Goal: Task Accomplishment & Management: Complete application form

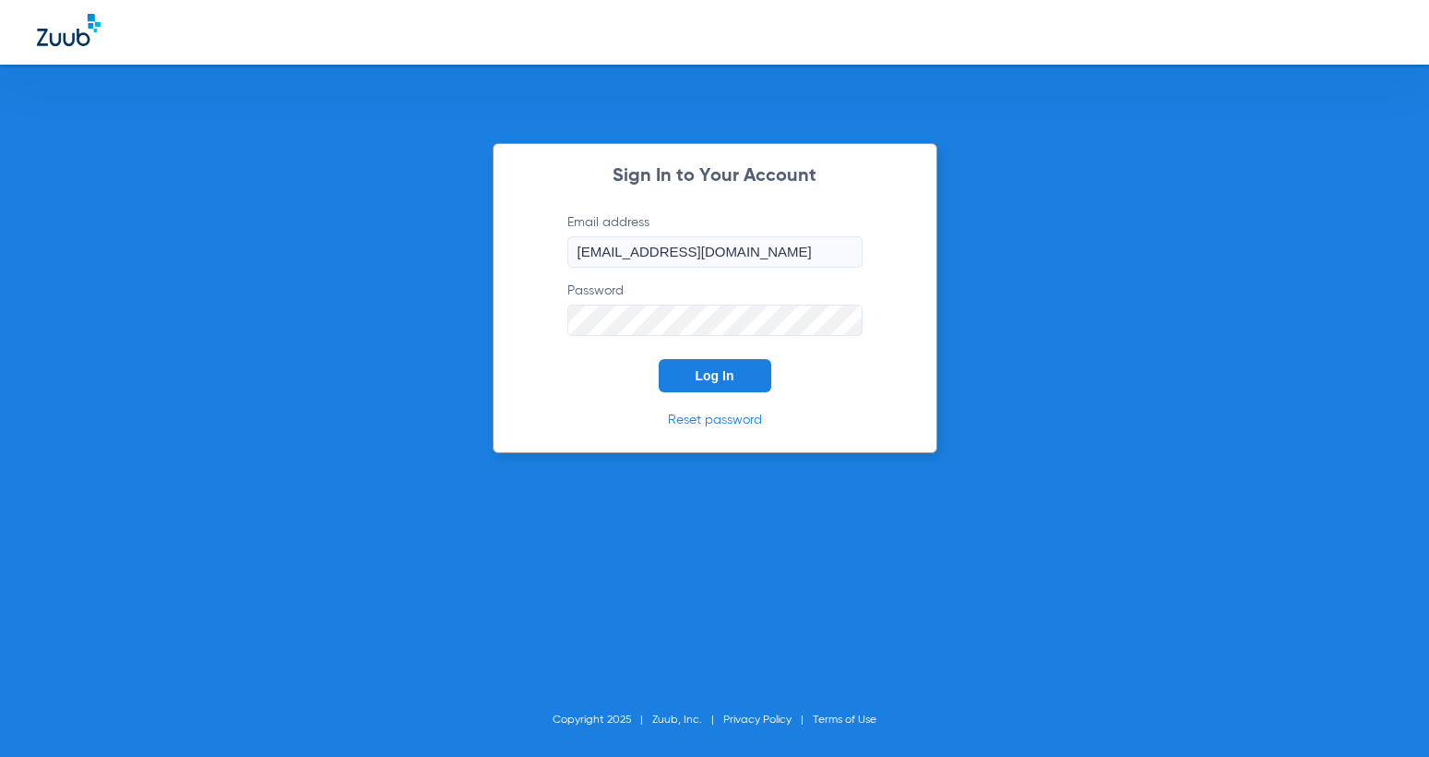
click at [667, 365] on button "Log In" at bounding box center [715, 375] width 113 height 33
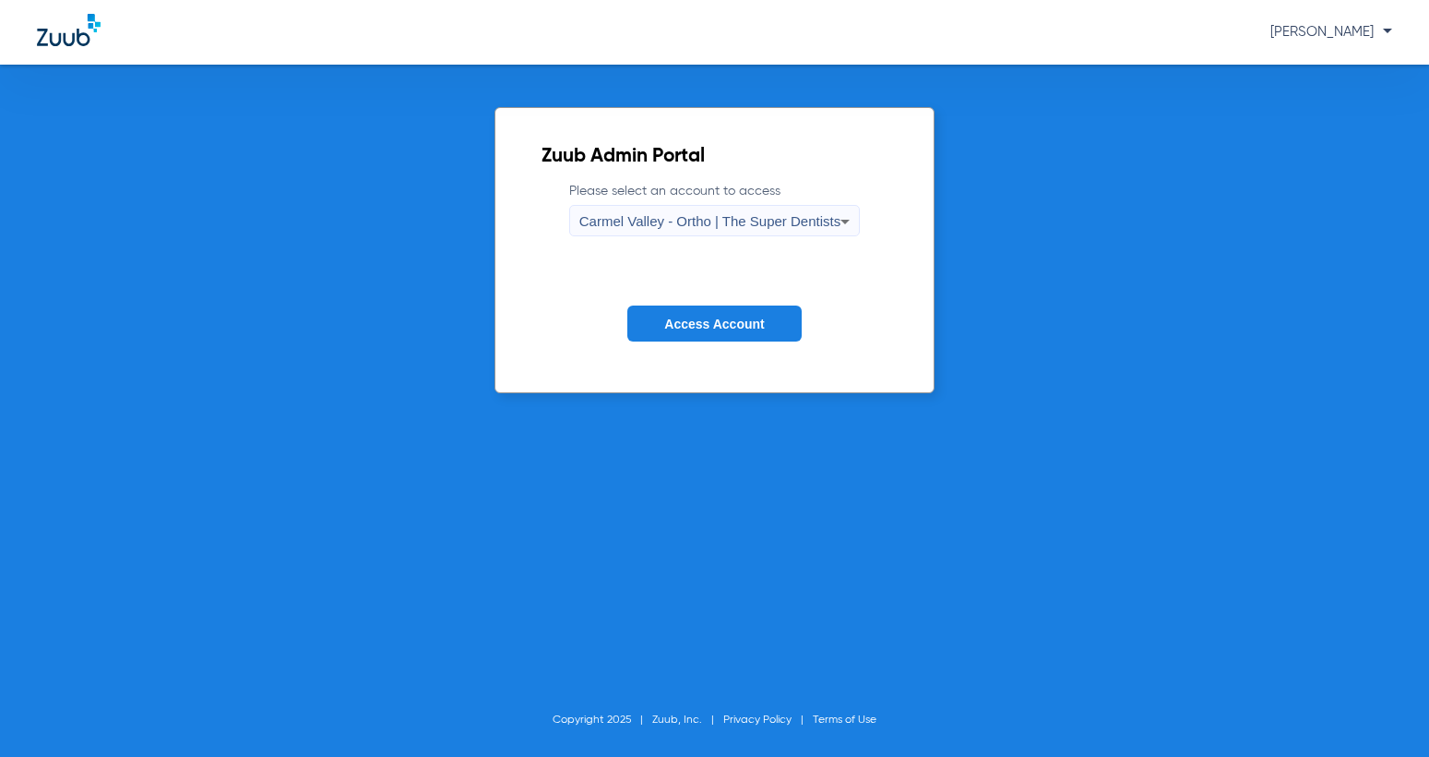
click at [703, 214] on span "Carmel Valley - Ortho | The Super Dentists" at bounding box center [710, 221] width 261 height 16
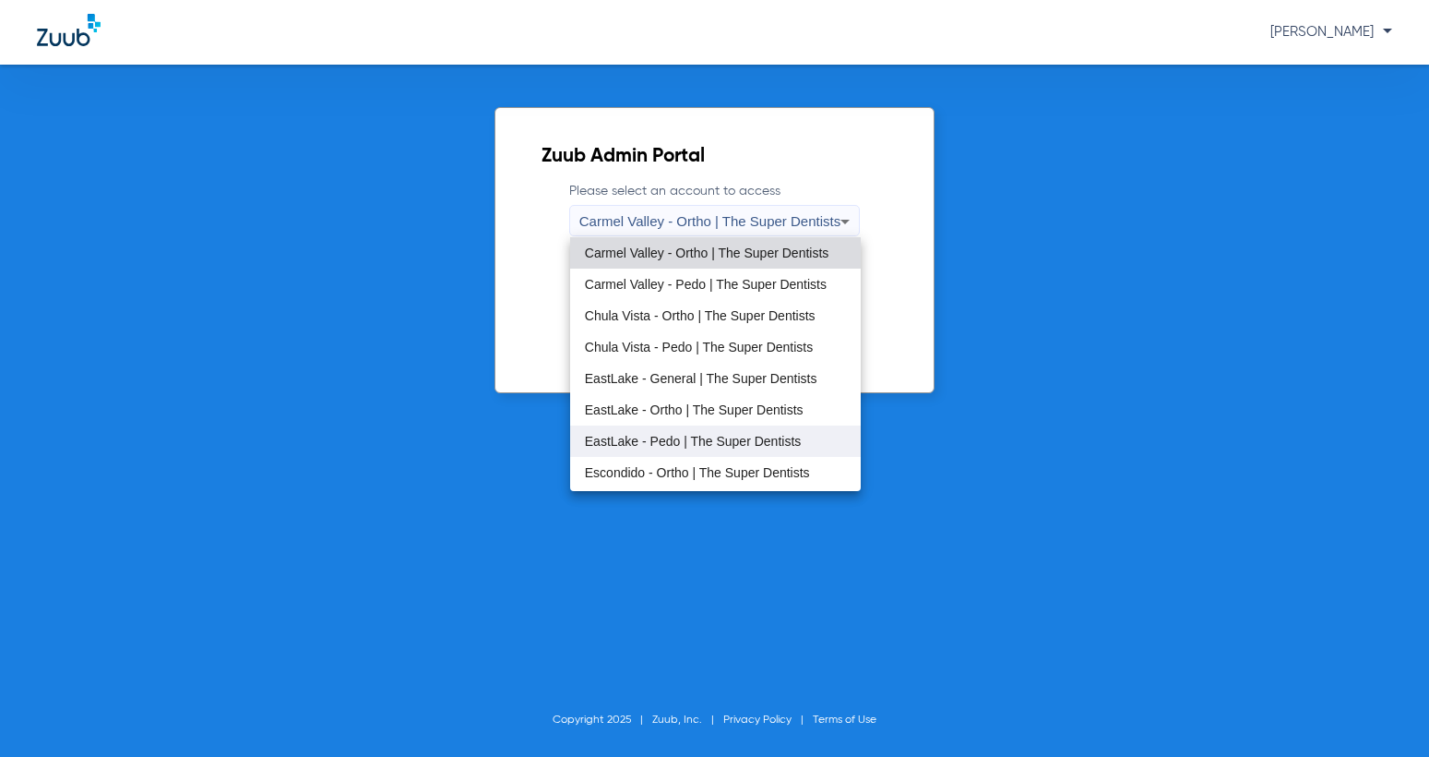
click at [723, 435] on span "EastLake - Pedo | The Super Dentists" at bounding box center [693, 441] width 217 height 13
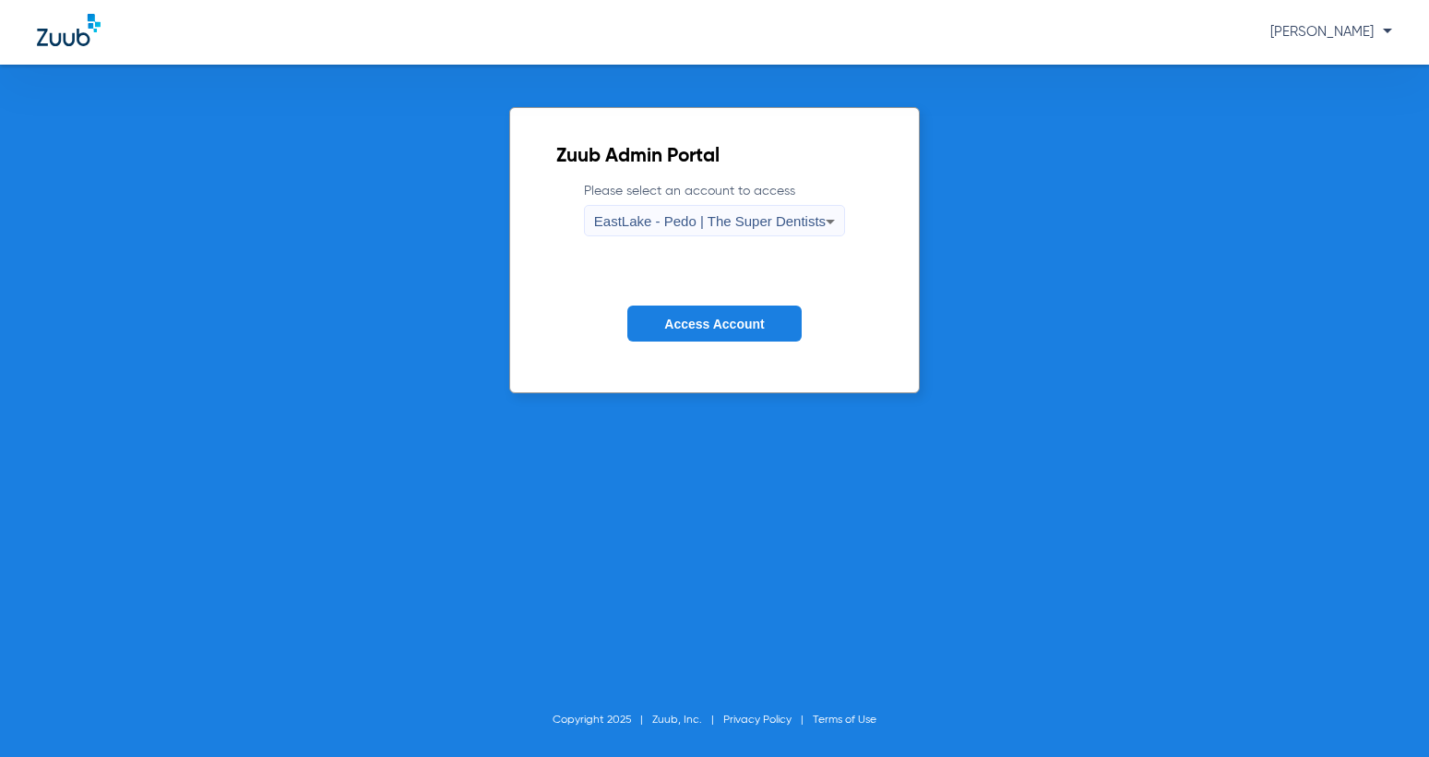
click at [712, 318] on span "Access Account" at bounding box center [714, 324] width 100 height 15
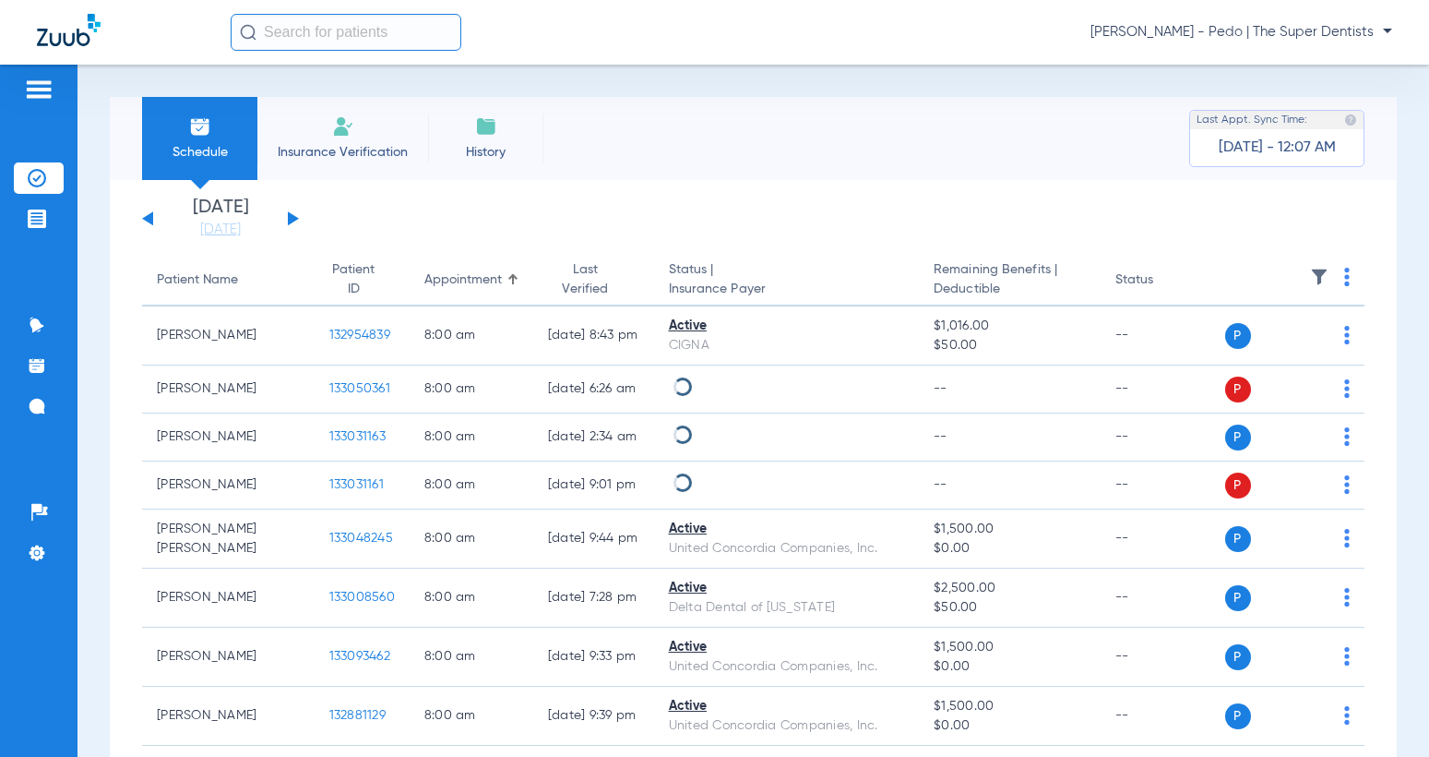
click at [299, 164] on li "Insurance Verification" at bounding box center [342, 138] width 171 height 83
click at [338, 139] on li "Insurance Verification" at bounding box center [342, 138] width 171 height 83
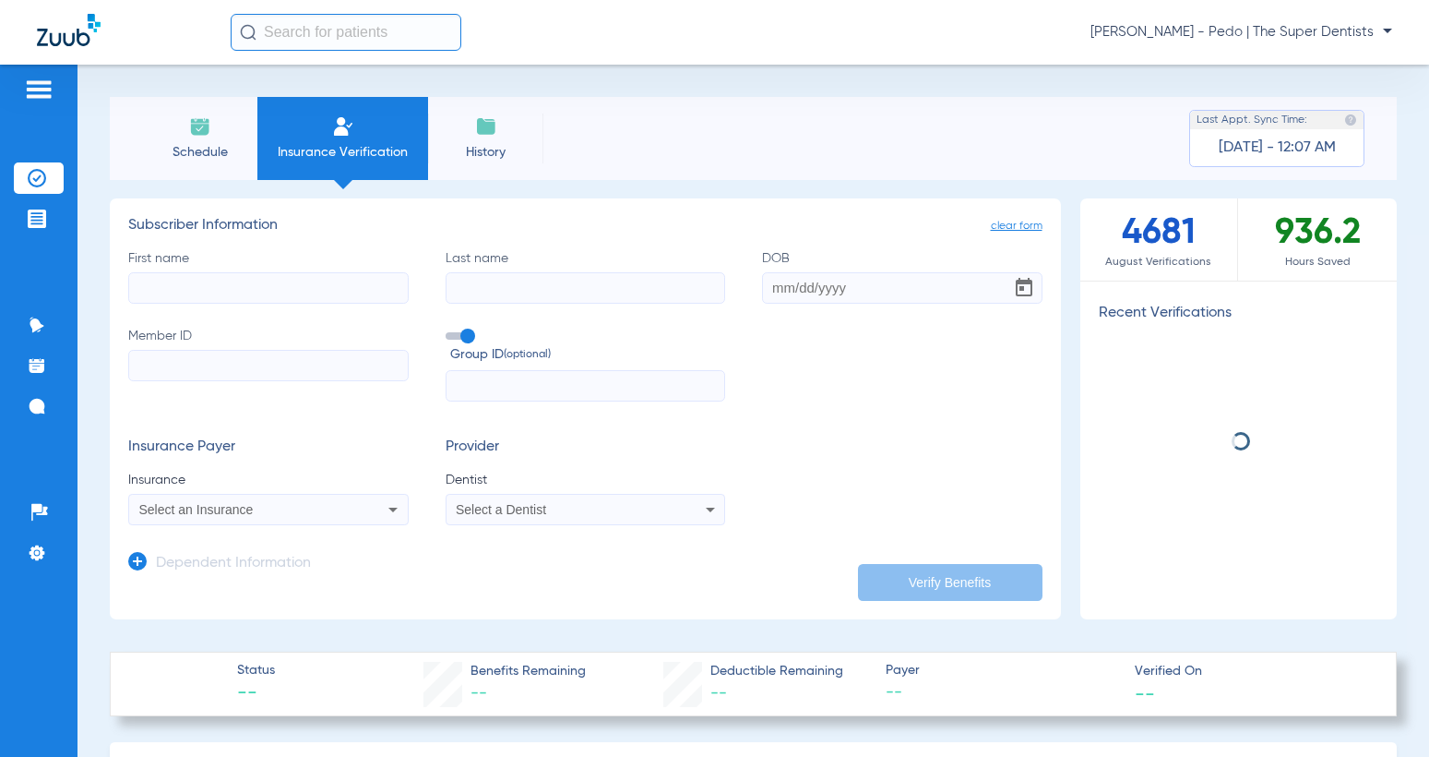
click at [355, 143] on span "Insurance Verification" at bounding box center [342, 152] width 143 height 18
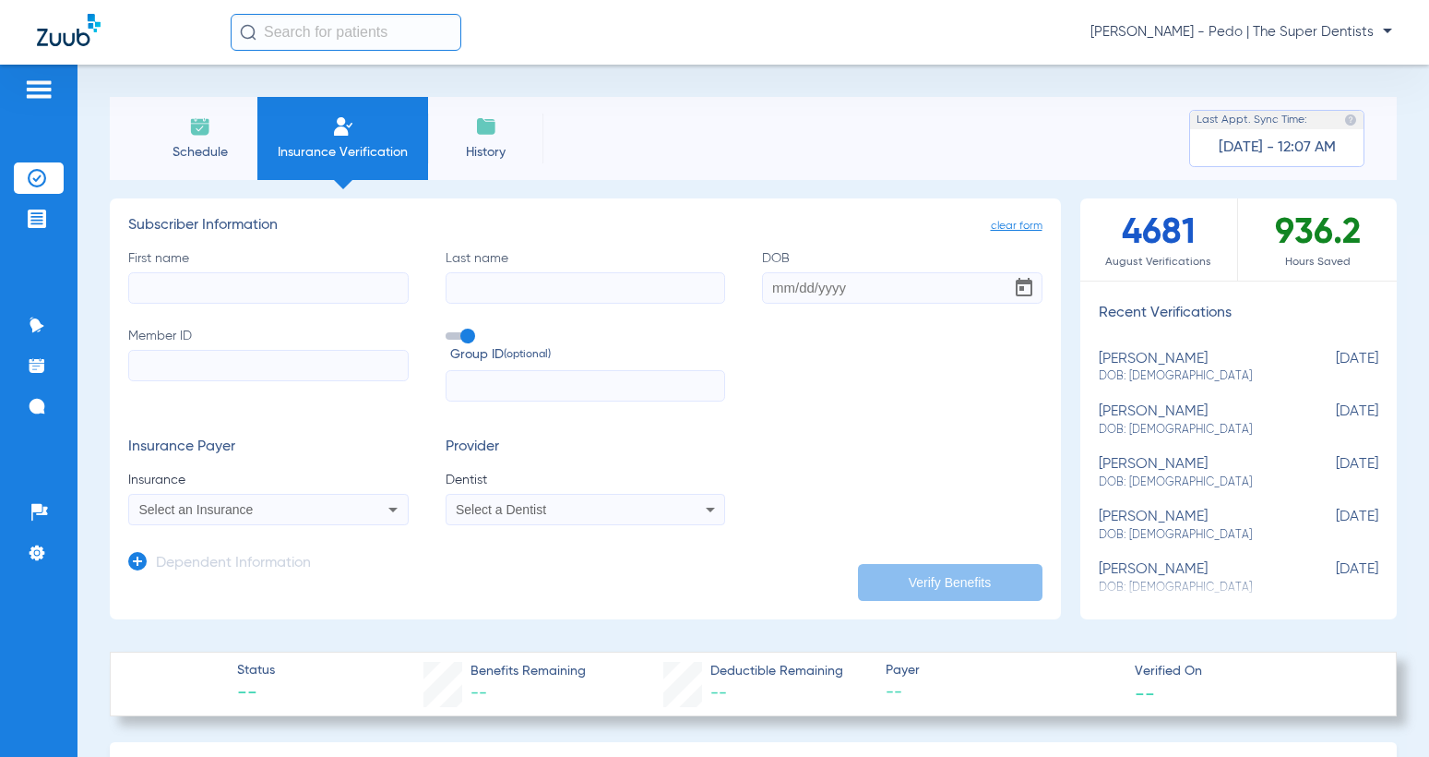
click at [256, 371] on input "Member ID" at bounding box center [268, 365] width 281 height 31
paste input "603032713"
type input "603032713"
click at [202, 293] on input "First name" at bounding box center [268, 287] width 281 height 31
type input "[PERSON_NAME]"
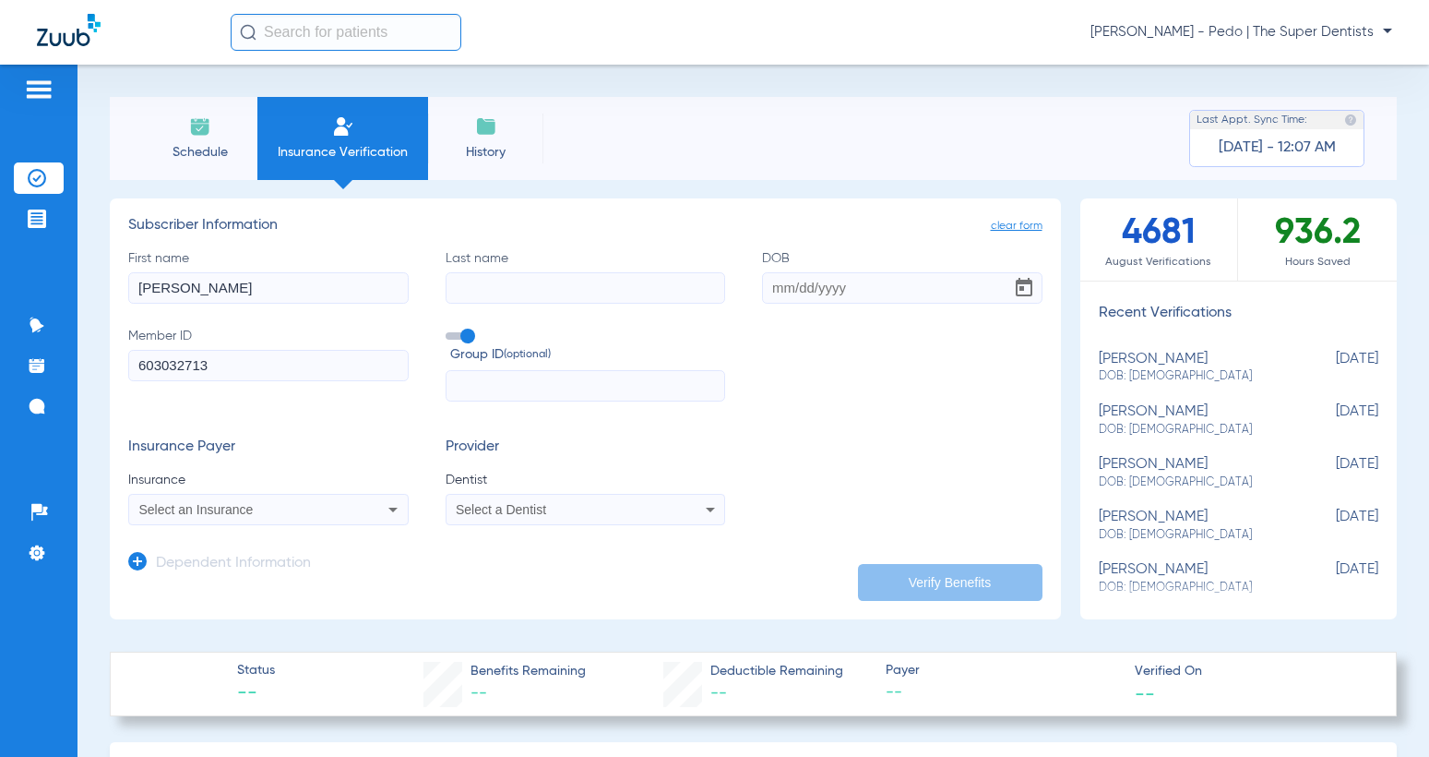
click at [491, 282] on input "Last name" at bounding box center [586, 287] width 281 height 31
type input "[PERSON_NAME]"
click at [770, 285] on input "DOB" at bounding box center [902, 287] width 281 height 31
type input "[DATE]"
click at [272, 513] on div "Select an Insurance" at bounding box center [242, 509] width 207 height 13
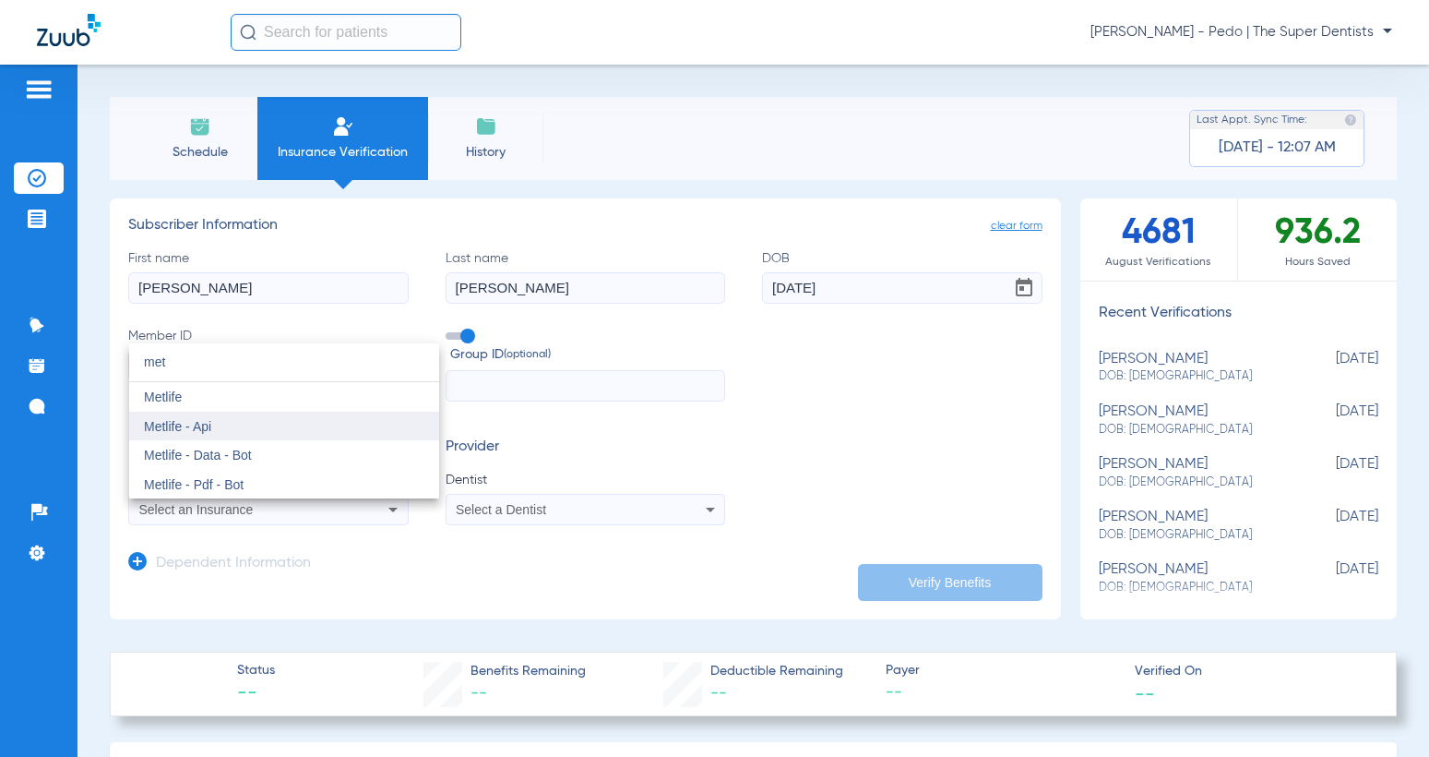
type input "met"
click at [233, 412] on mat-option "Metlife - Api" at bounding box center [284, 427] width 310 height 30
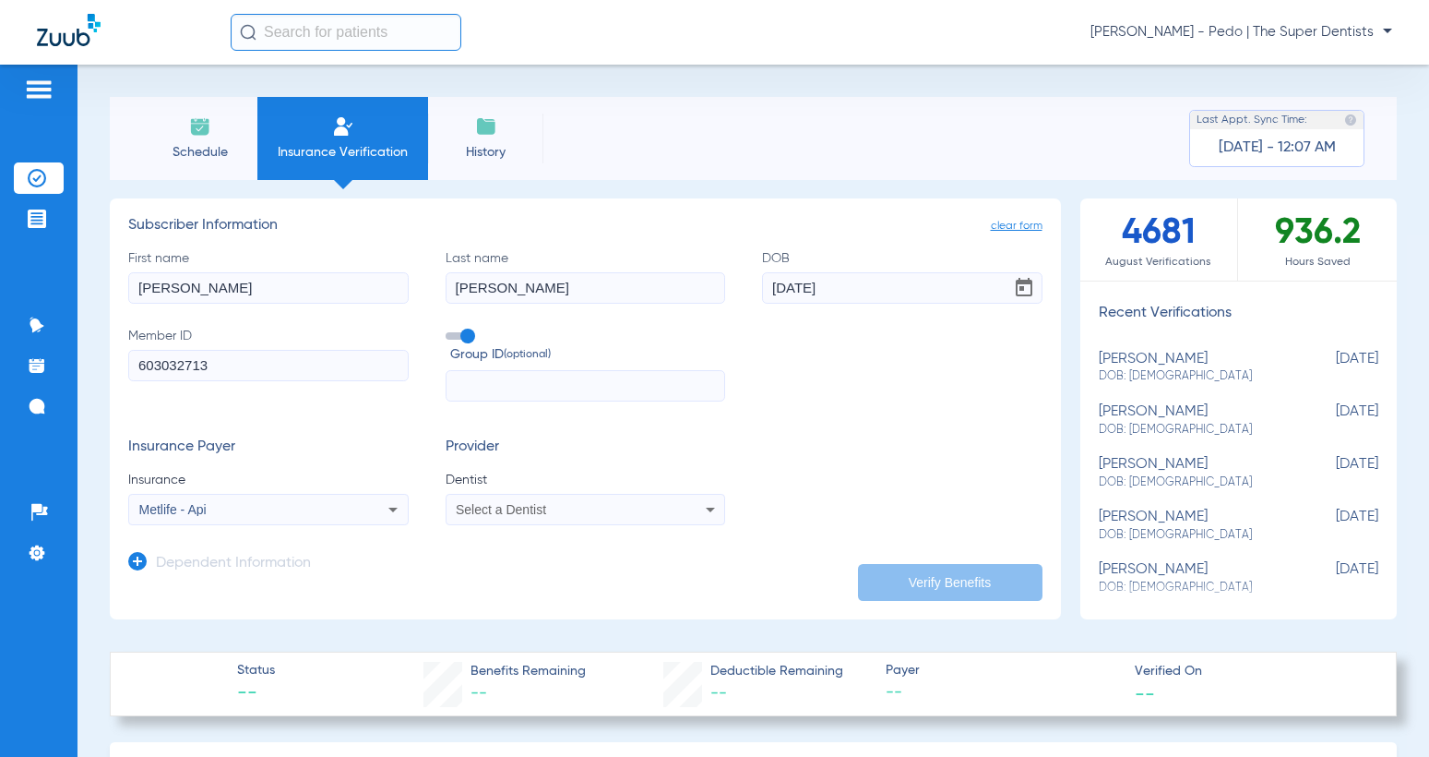
click at [224, 504] on div "Metlife - Api" at bounding box center [242, 509] width 207 height 13
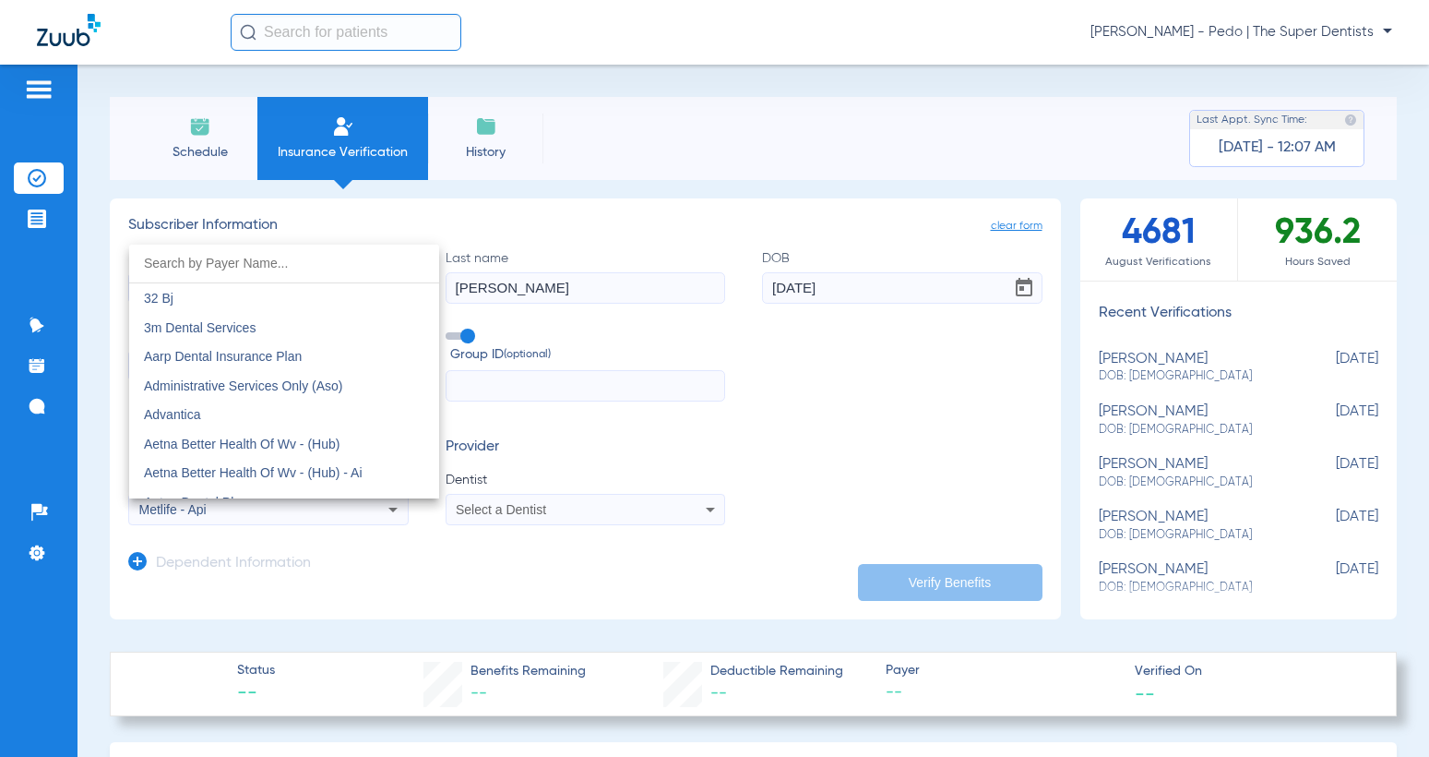
scroll to position [9030, 0]
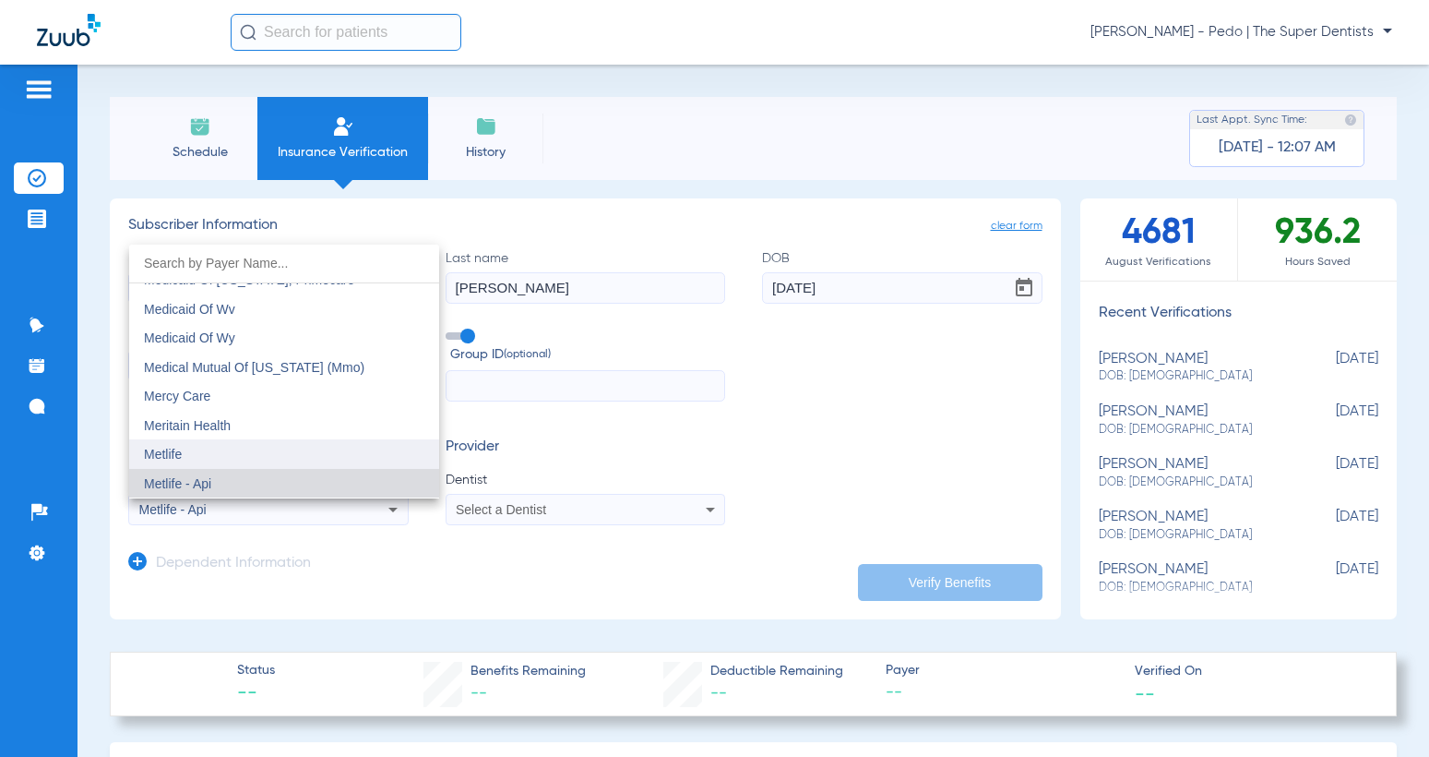
click at [221, 456] on mat-option "Metlife" at bounding box center [284, 454] width 310 height 30
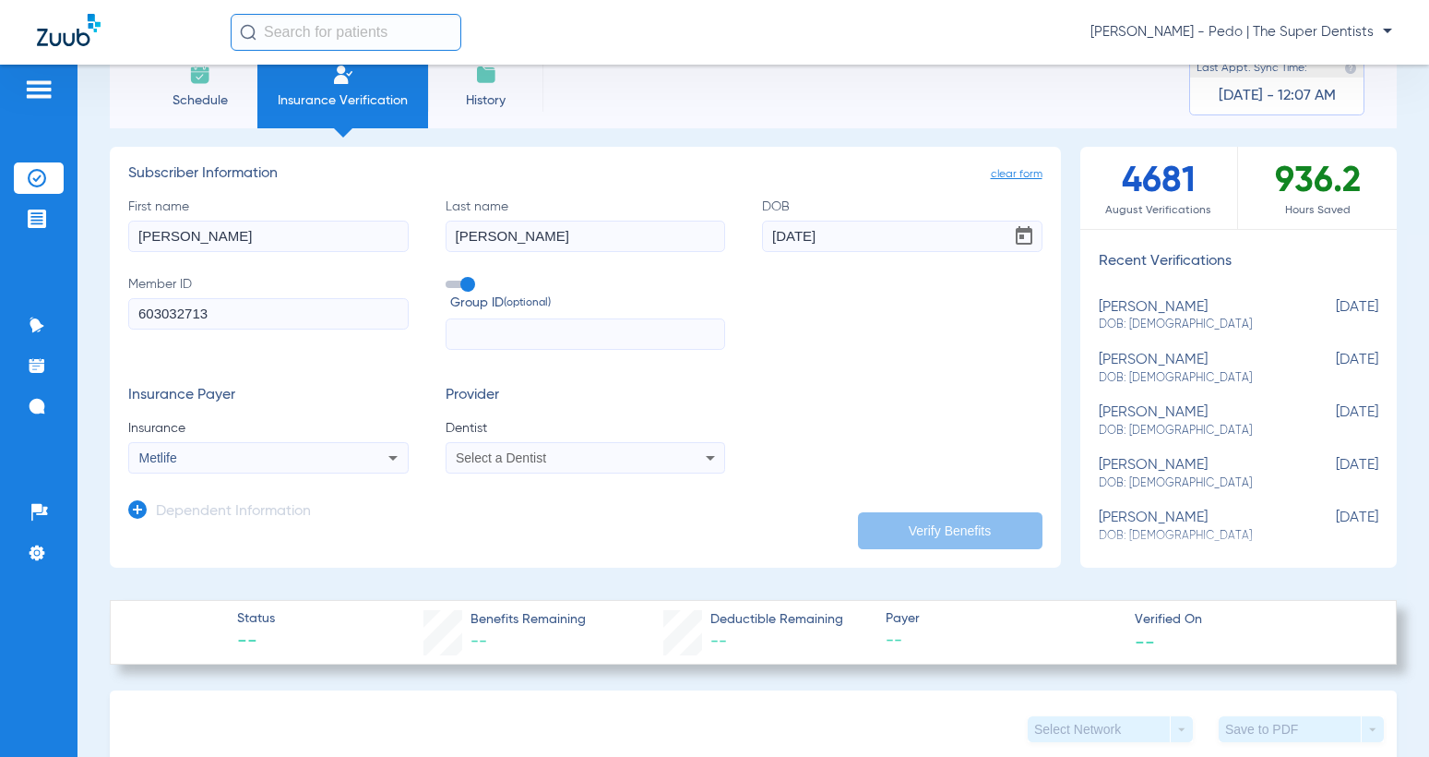
scroll to position [92, 0]
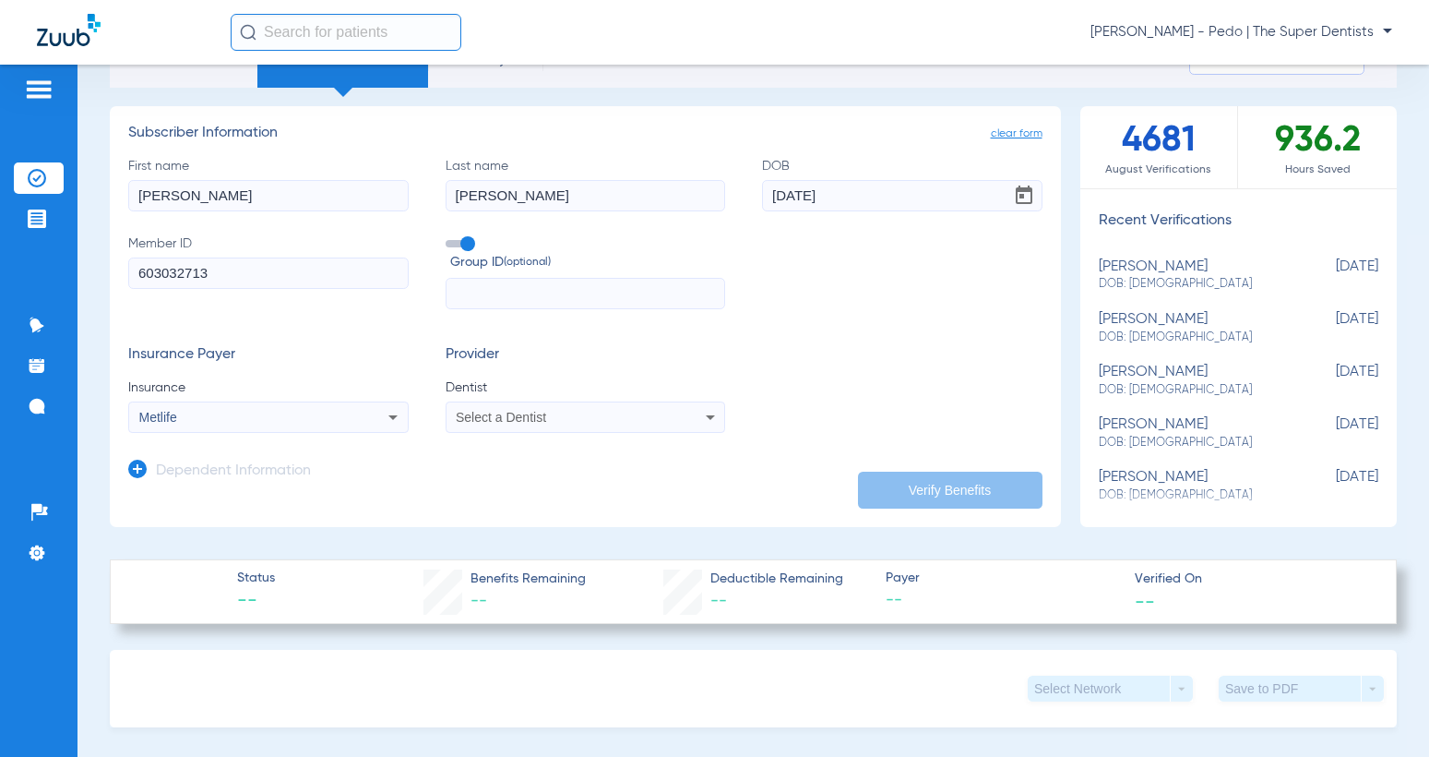
click at [529, 416] on span "Select a Dentist" at bounding box center [501, 417] width 90 height 15
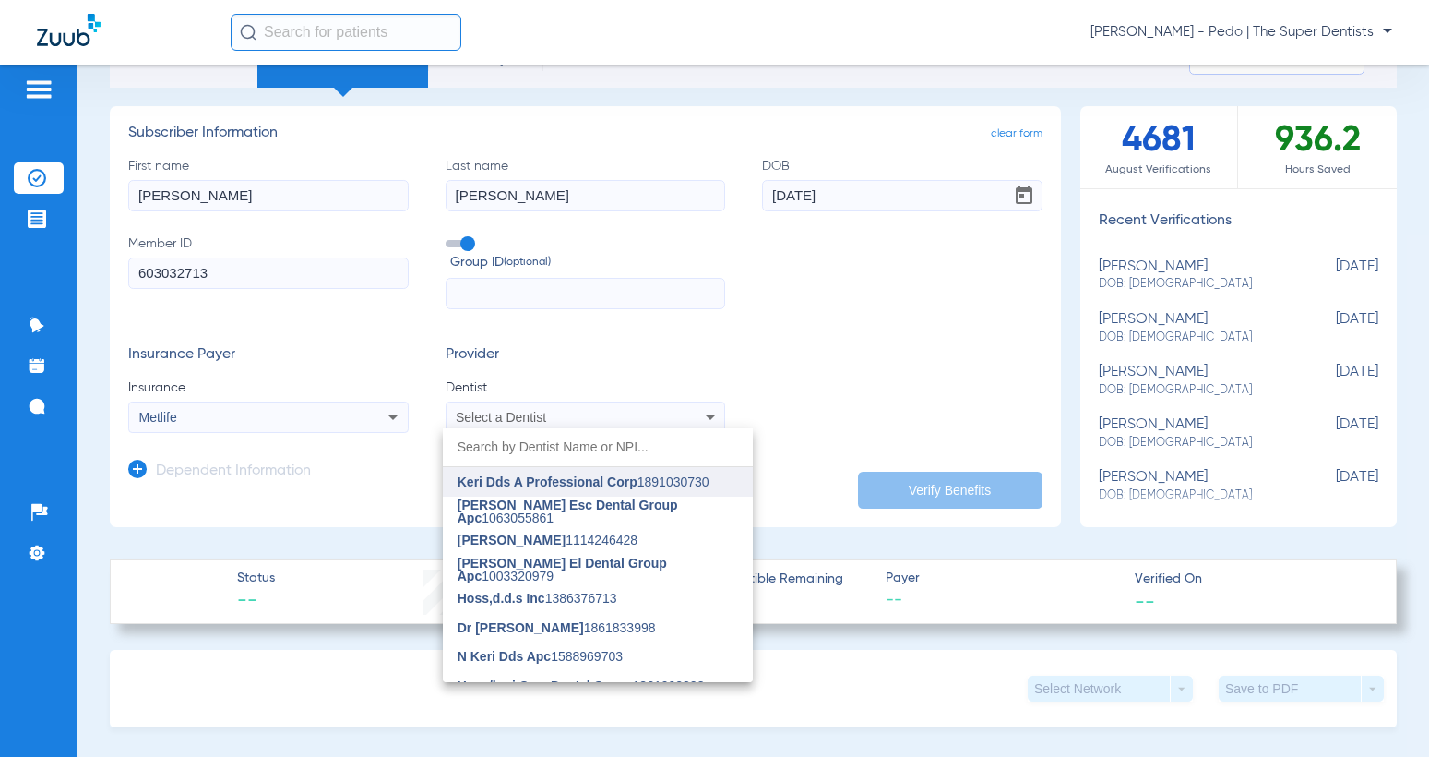
click at [535, 485] on span "Keri Dds A Professional Corp" at bounding box center [548, 481] width 180 height 15
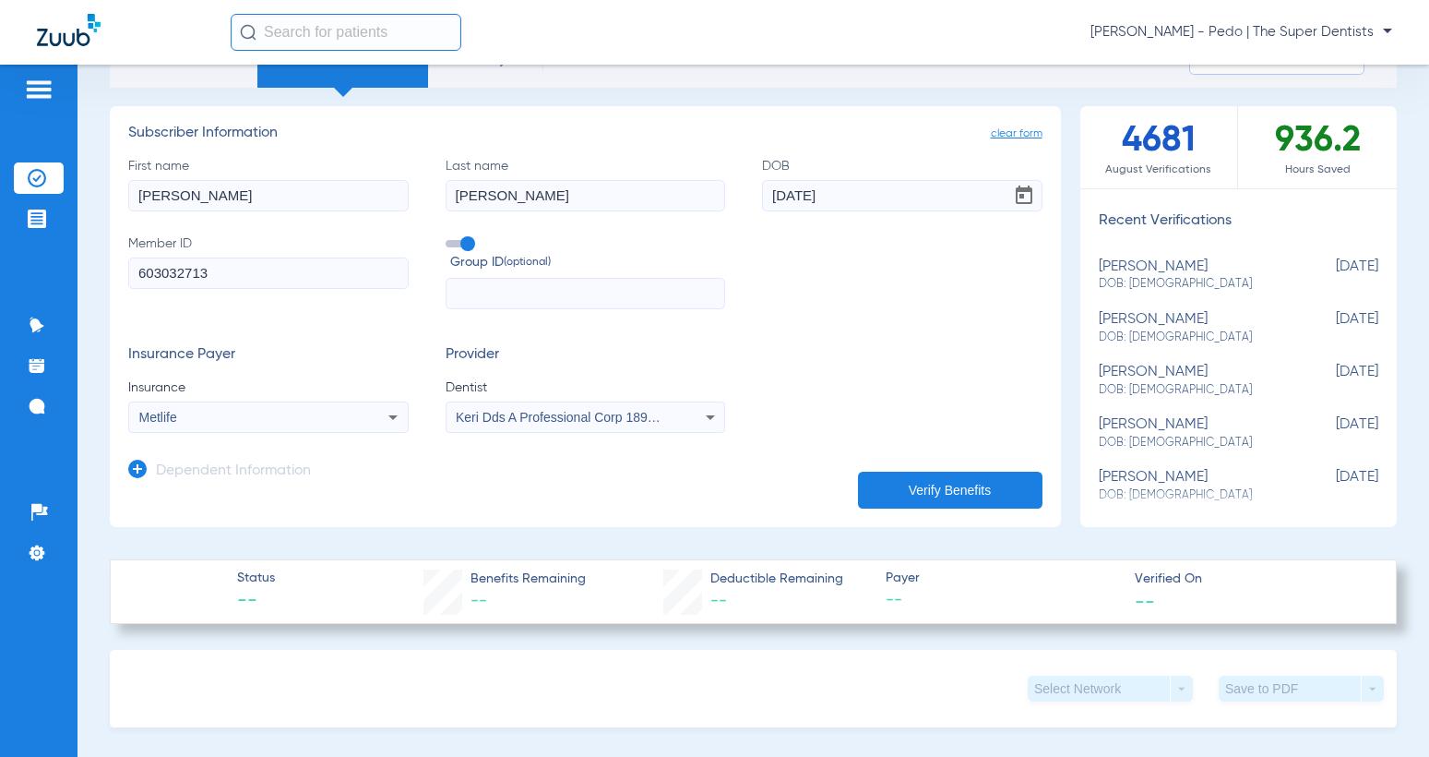
click at [129, 474] on icon at bounding box center [137, 469] width 18 height 18
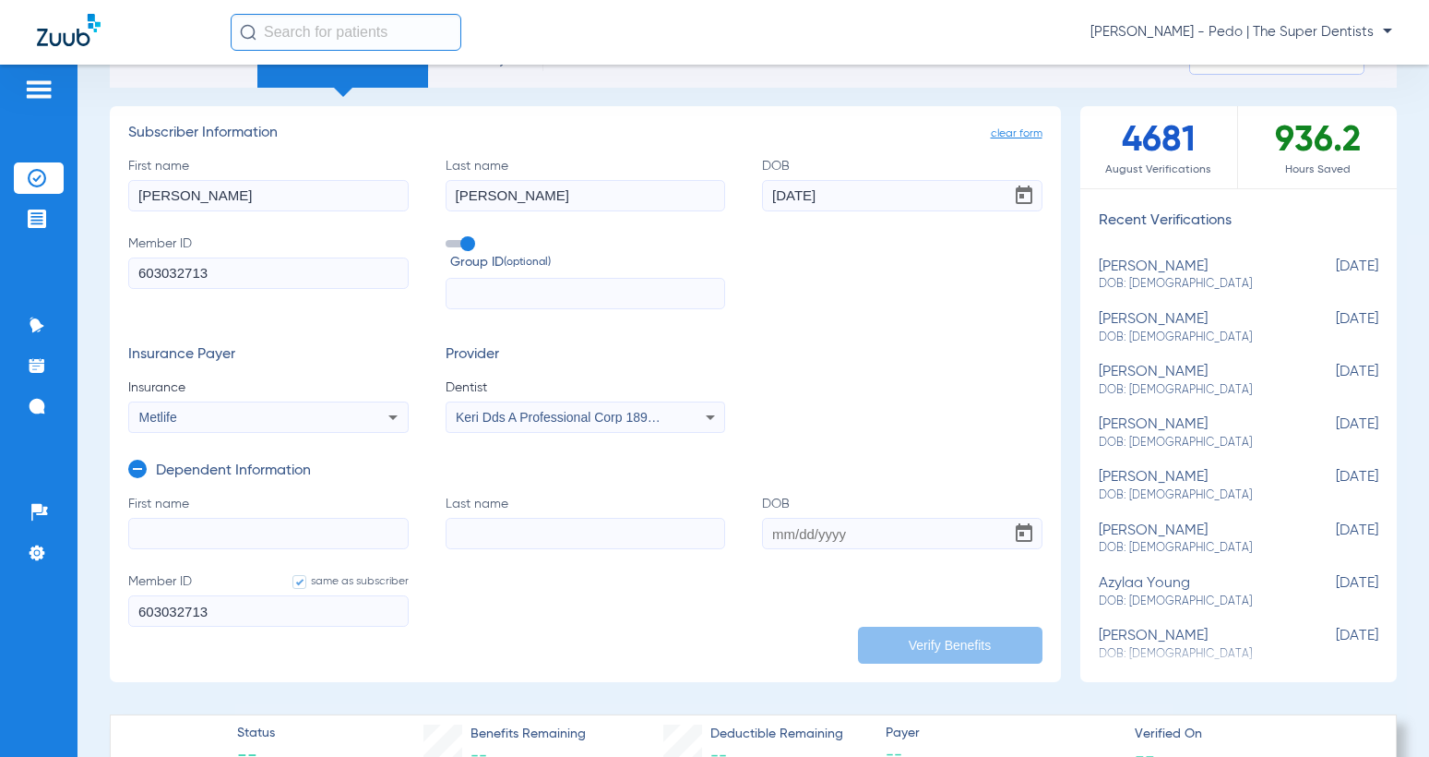
click at [219, 535] on input "First name" at bounding box center [268, 533] width 281 height 31
type input "[PERSON_NAME]"
click at [513, 524] on input "Last name" at bounding box center [586, 533] width 281 height 31
type input "[PERSON_NAME]"
click at [773, 527] on input "DOB" at bounding box center [902, 533] width 281 height 31
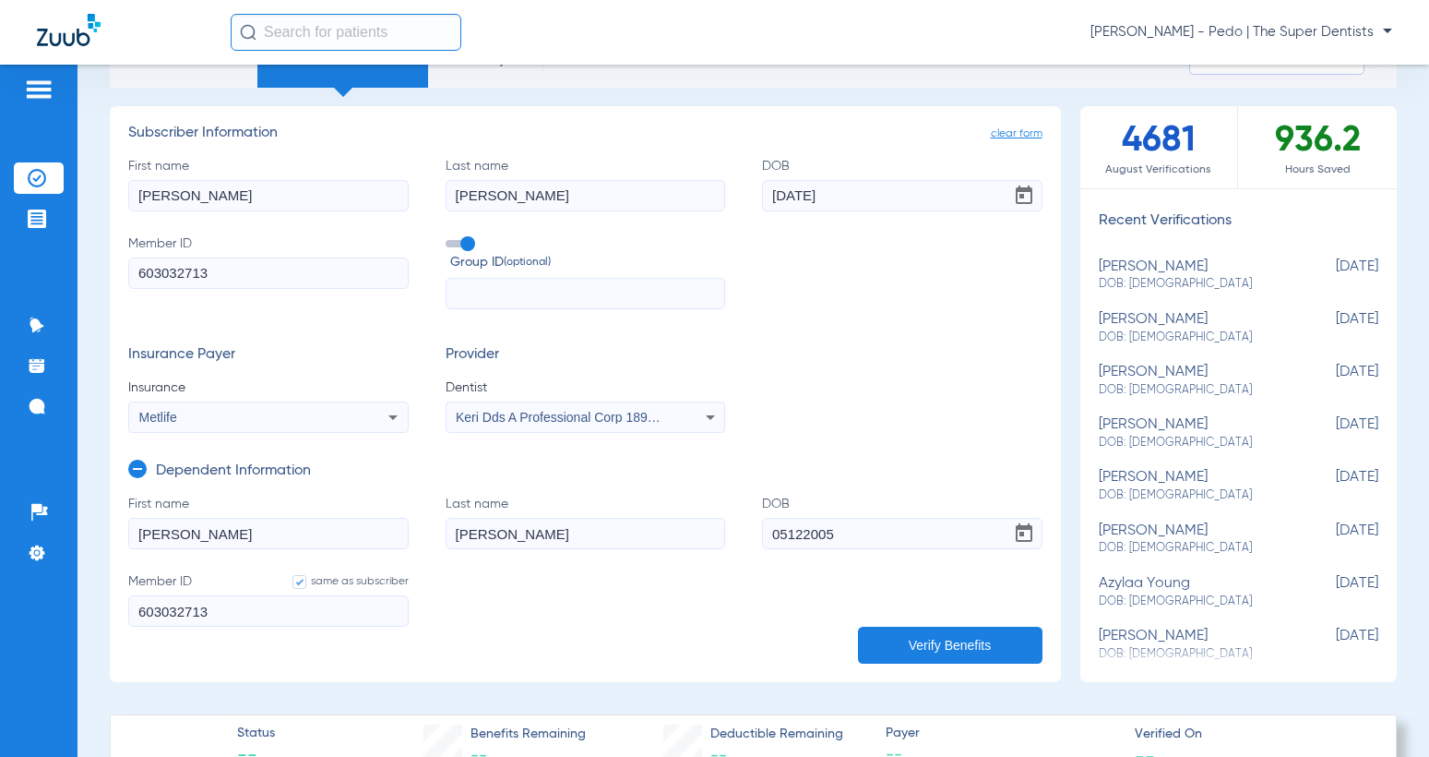
type input "[DATE]"
click at [940, 653] on button "Verify Benefits" at bounding box center [950, 645] width 185 height 37
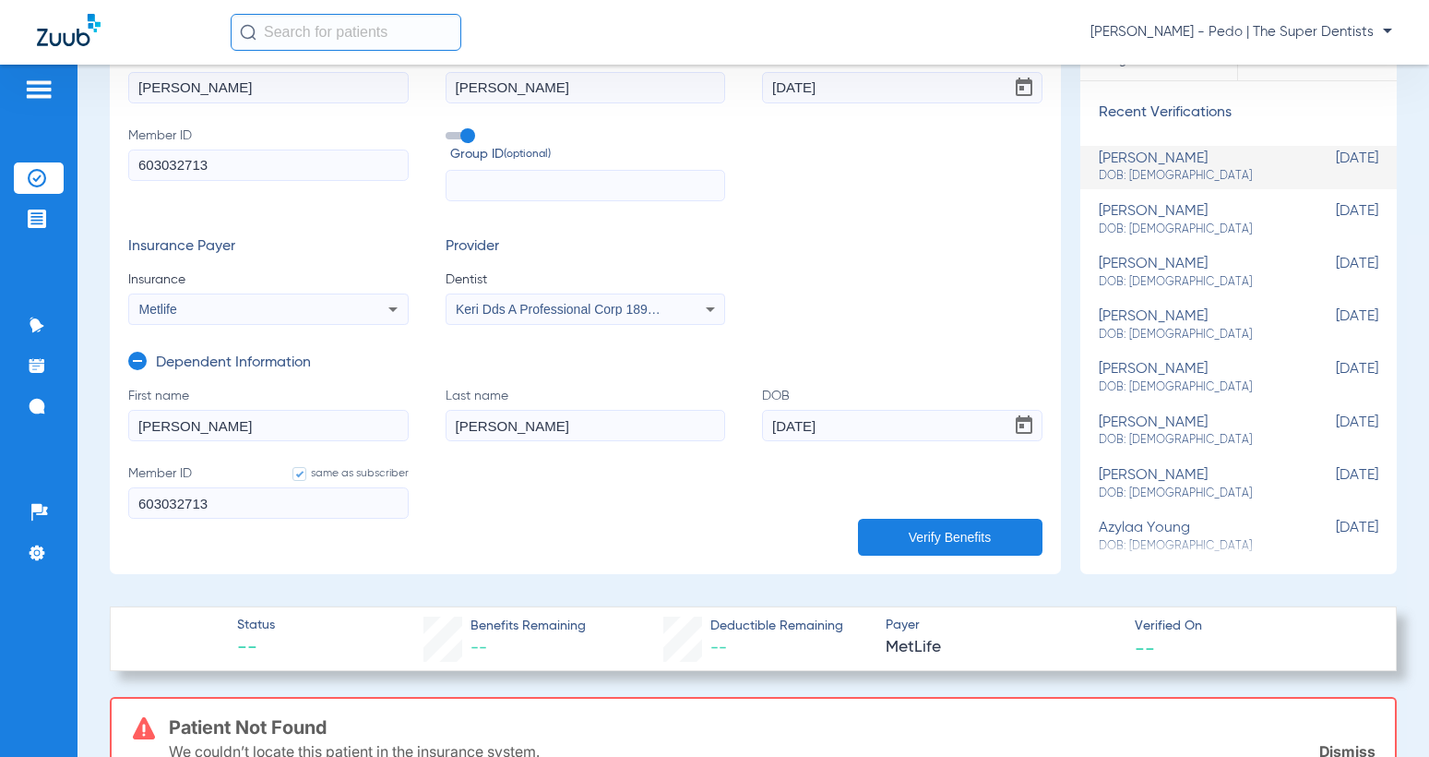
scroll to position [185, 0]
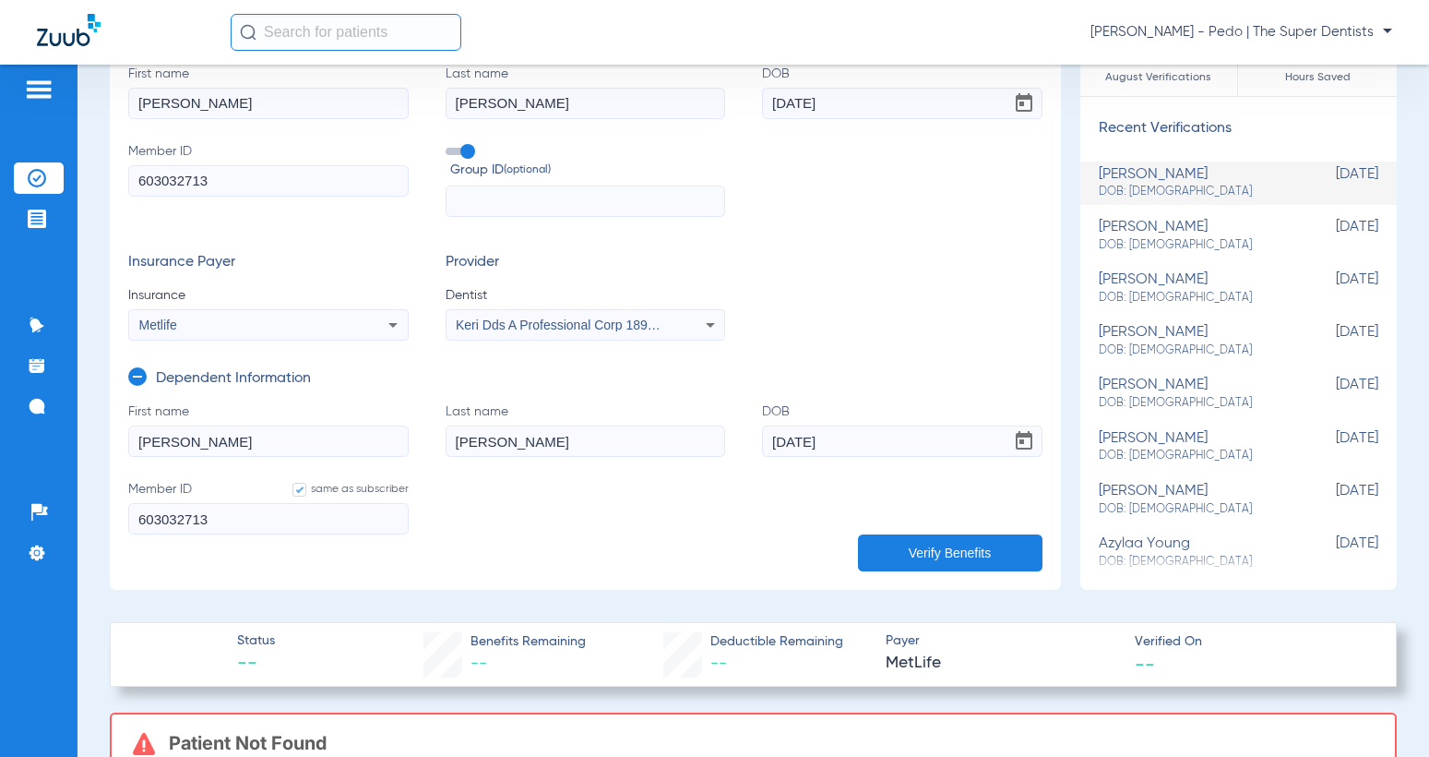
click at [936, 551] on button "Verify Benefits" at bounding box center [950, 552] width 185 height 37
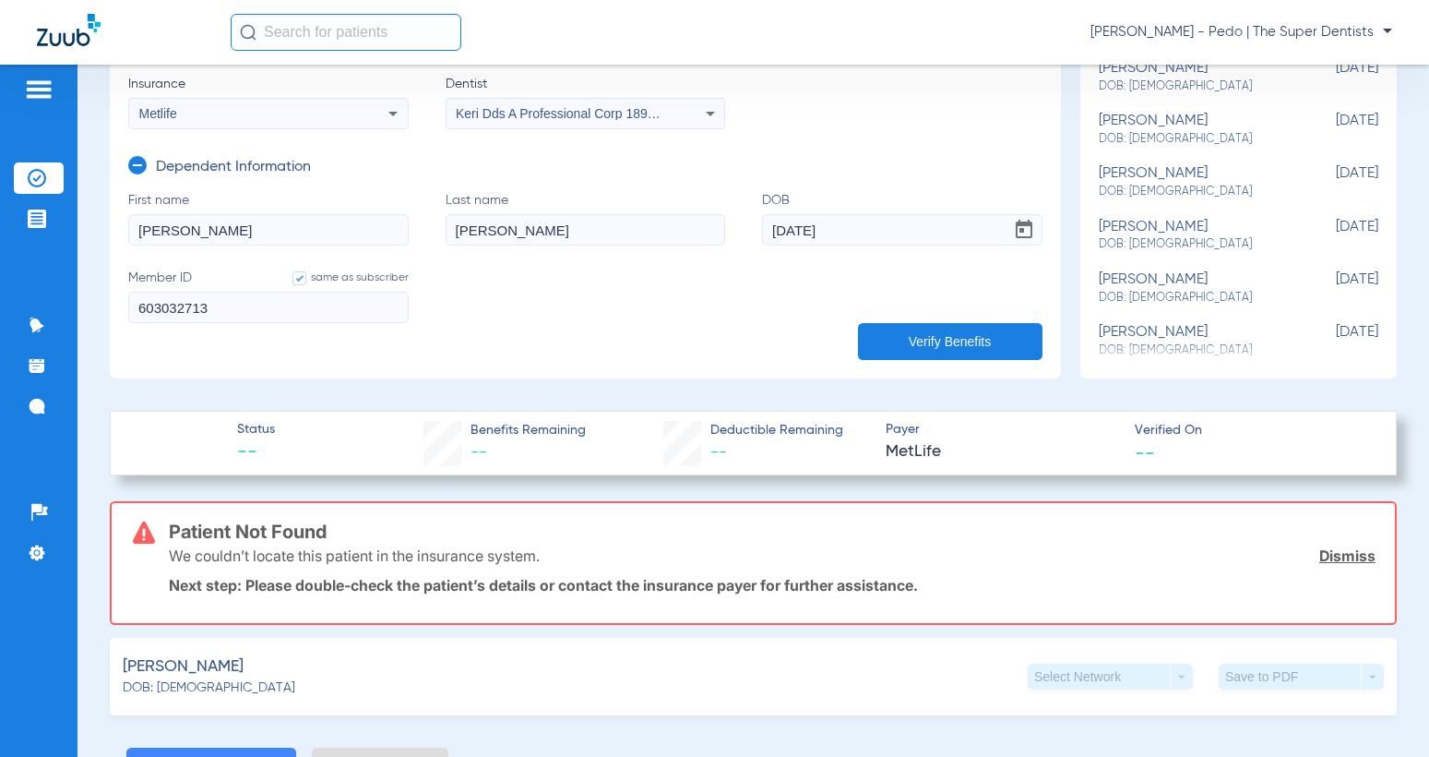
scroll to position [369, 0]
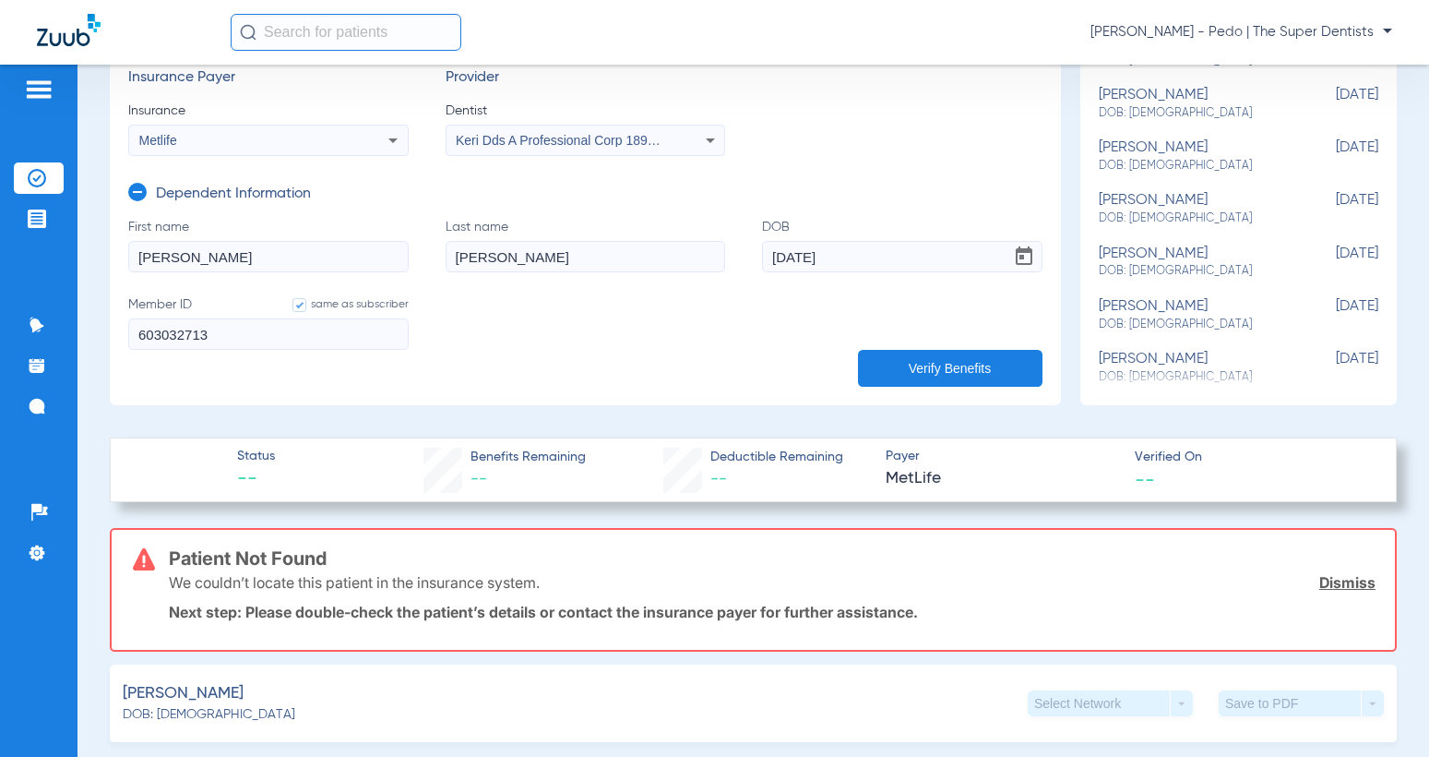
click at [931, 367] on button "Verify Benefits" at bounding box center [950, 368] width 185 height 37
